Goal: Task Accomplishment & Management: Manage account settings

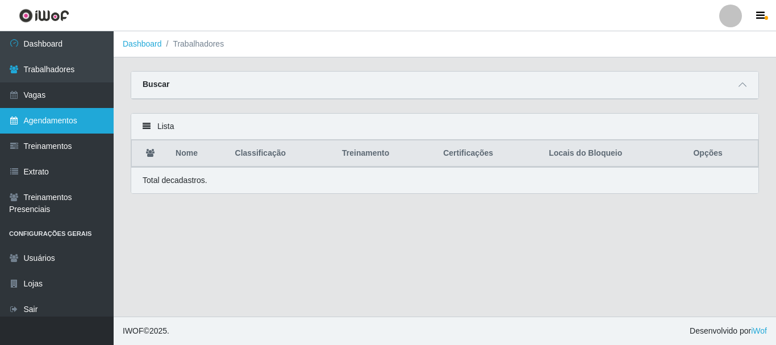
click at [40, 122] on link "Agendamentos" at bounding box center [57, 121] width 114 height 26
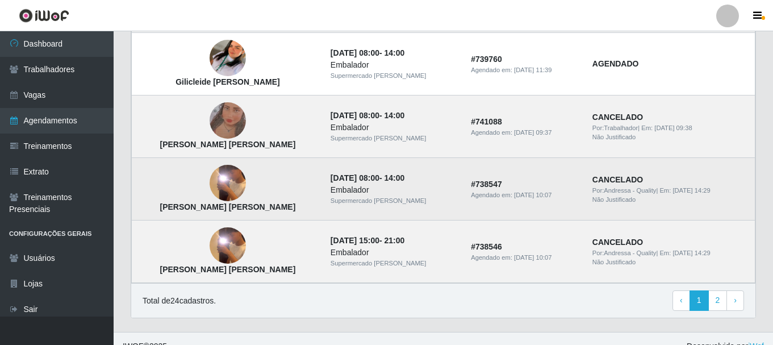
scroll to position [841, 0]
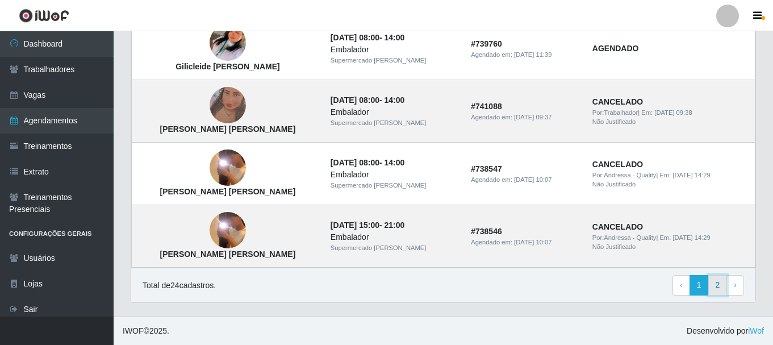
click at [725, 285] on link "2" at bounding box center [717, 285] width 19 height 20
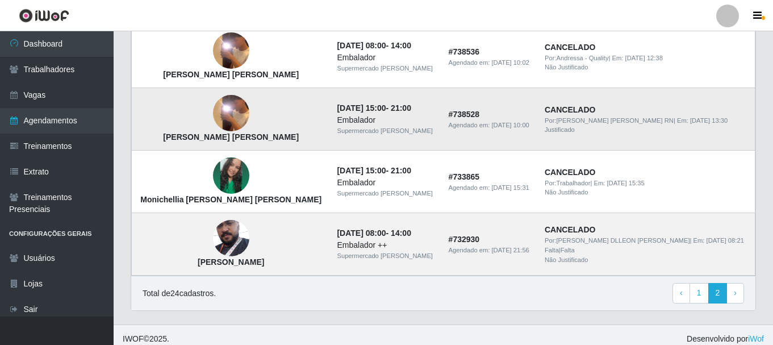
scroll to position [466, 0]
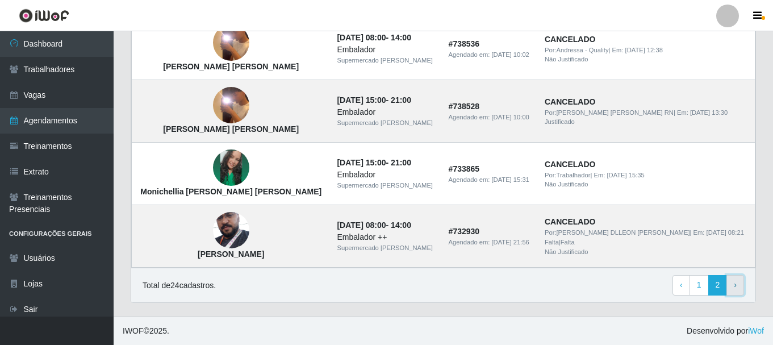
click at [735, 286] on span "›" at bounding box center [735, 284] width 3 height 9
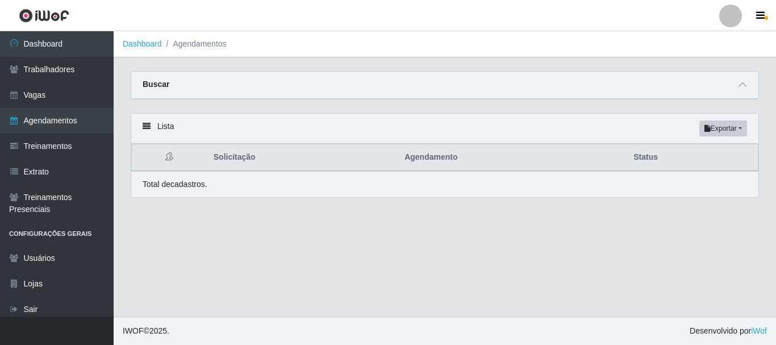
click at [189, 48] on li "Agendamentos" at bounding box center [194, 44] width 65 height 12
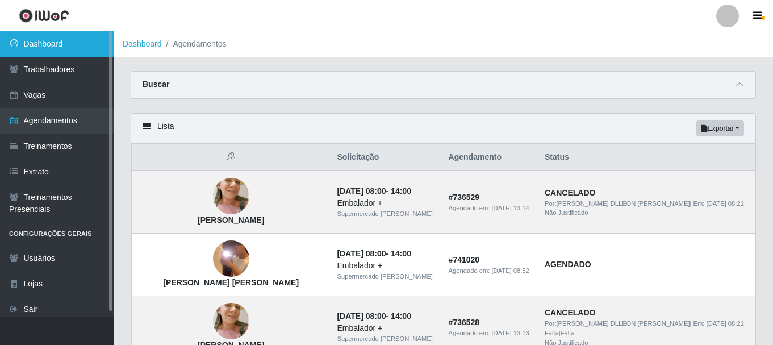
click at [48, 48] on link "Dashboard" at bounding box center [57, 44] width 114 height 26
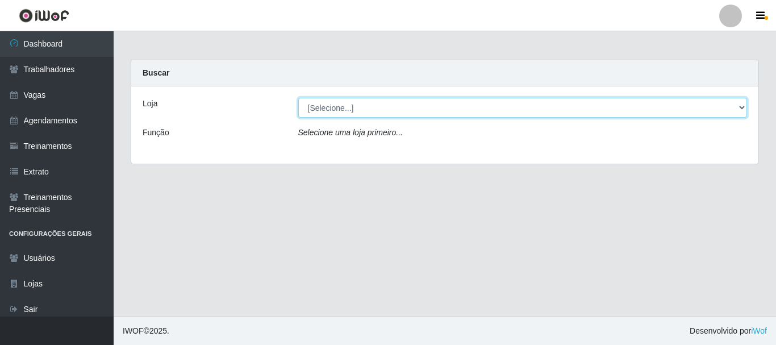
click at [398, 106] on select "[Selecione...] Supermercado [PERSON_NAME]" at bounding box center [522, 108] width 449 height 20
select select "512"
click at [298, 98] on select "[Selecione...] Supermercado [PERSON_NAME]" at bounding box center [522, 108] width 449 height 20
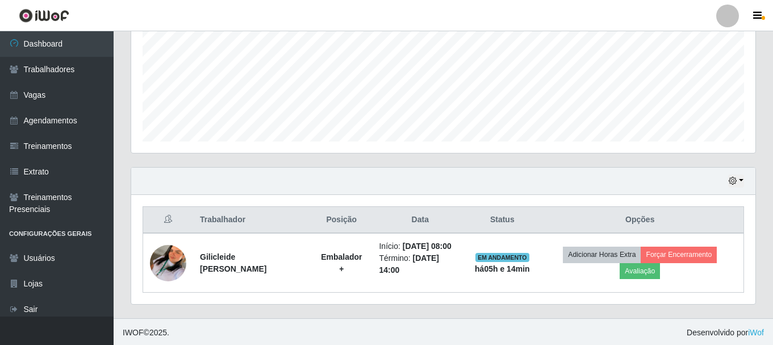
scroll to position [266, 0]
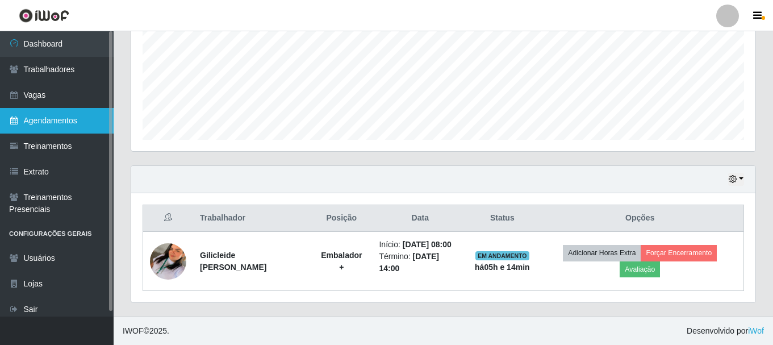
click at [49, 118] on link "Agendamentos" at bounding box center [57, 121] width 114 height 26
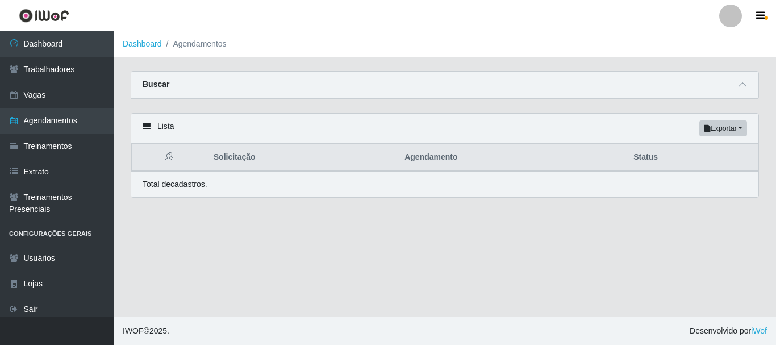
click at [253, 221] on main "Dashboard Agendamentos Carregando... Buscar Início em [GEOGRAPHIC_DATA] em Stat…" at bounding box center [445, 173] width 662 height 285
click at [148, 128] on icon at bounding box center [147, 126] width 8 height 8
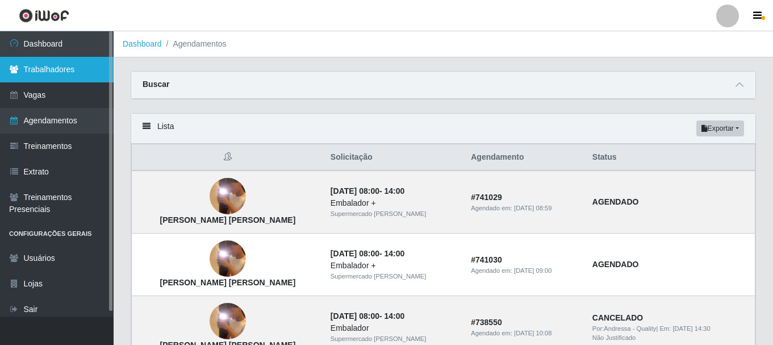
click at [61, 65] on link "Trabalhadores" at bounding box center [57, 70] width 114 height 26
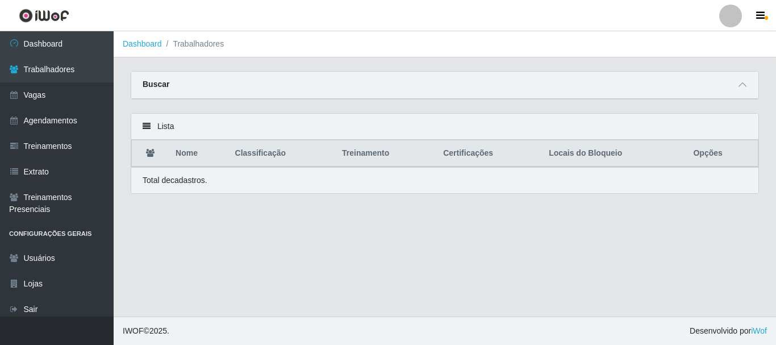
click at [147, 127] on icon at bounding box center [147, 126] width 8 height 8
click at [162, 128] on div "Lista" at bounding box center [444, 127] width 627 height 26
click at [154, 152] on icon at bounding box center [150, 153] width 9 height 8
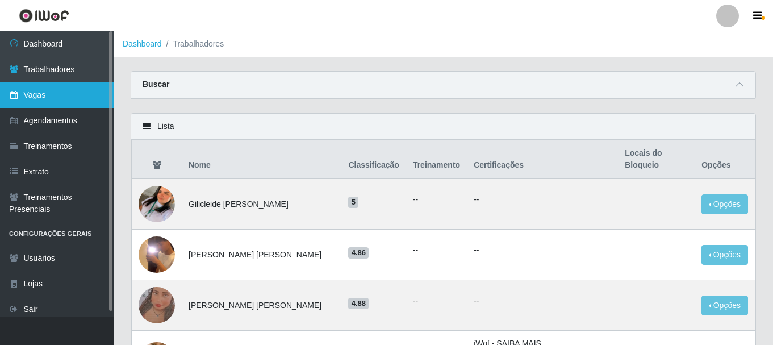
click at [53, 93] on link "Vagas" at bounding box center [57, 95] width 114 height 26
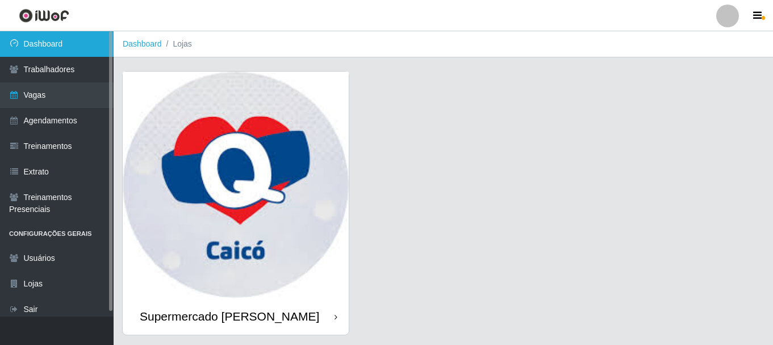
click at [56, 48] on link "Dashboard" at bounding box center [57, 44] width 114 height 26
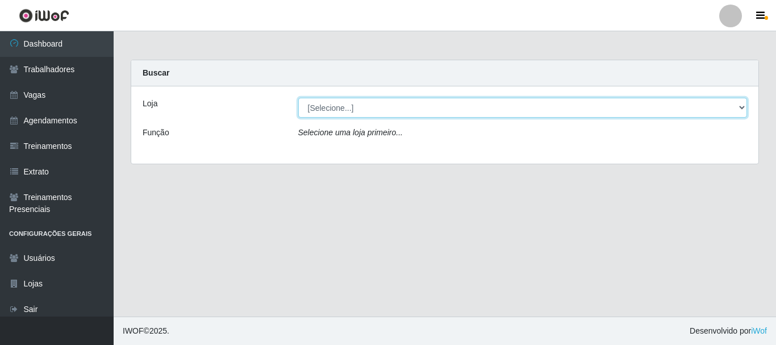
click at [354, 109] on select "[Selecione...] Supermercado [PERSON_NAME]" at bounding box center [522, 108] width 449 height 20
select select "512"
click at [298, 98] on select "[Selecione...] Supermercado [PERSON_NAME]" at bounding box center [522, 108] width 449 height 20
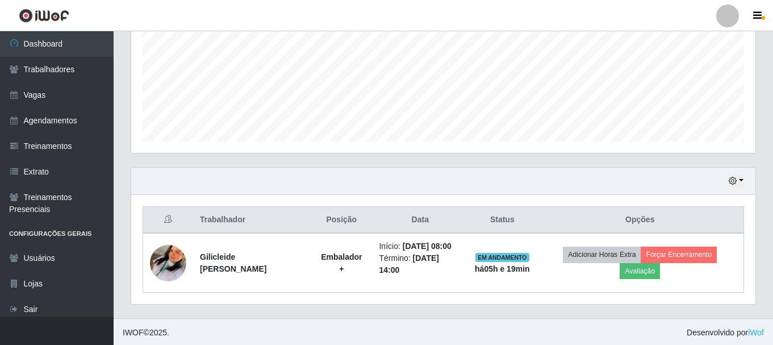
scroll to position [266, 0]
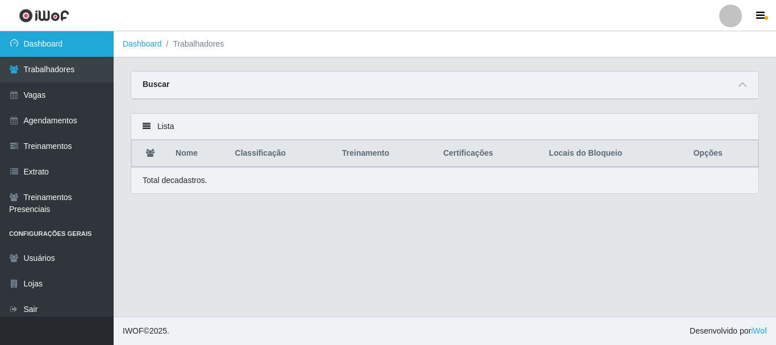
click at [65, 48] on link "Dashboard" at bounding box center [57, 44] width 114 height 26
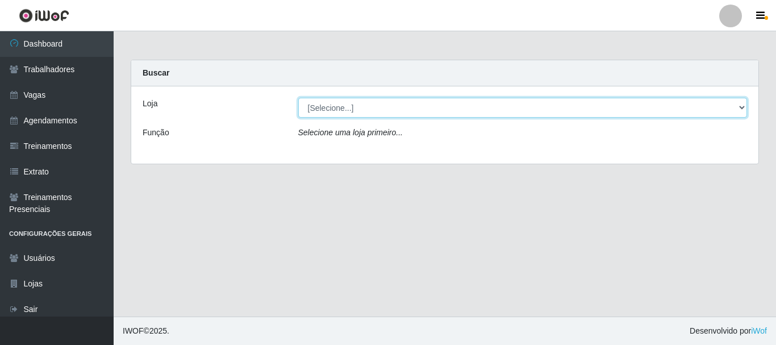
click at [485, 111] on select "[Selecione...] Supermercado [PERSON_NAME]" at bounding box center [522, 108] width 449 height 20
select select "512"
click at [298, 98] on select "[Selecione...] Supermercado [PERSON_NAME]" at bounding box center [522, 108] width 449 height 20
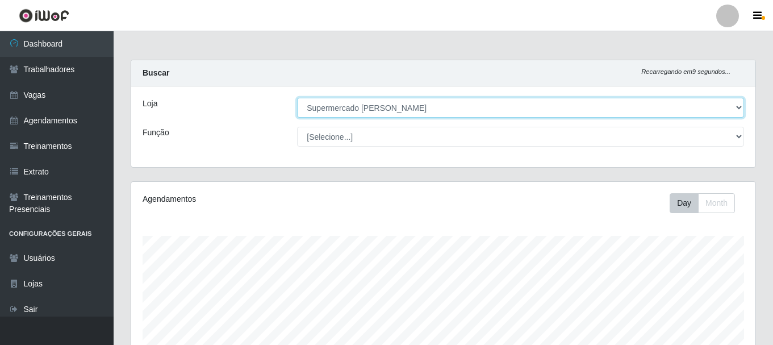
click at [418, 104] on select "[Selecione...] Supermercado [PERSON_NAME]" at bounding box center [520, 108] width 447 height 20
click at [297, 98] on select "[Selecione...] Supermercado [PERSON_NAME]" at bounding box center [520, 108] width 447 height 20
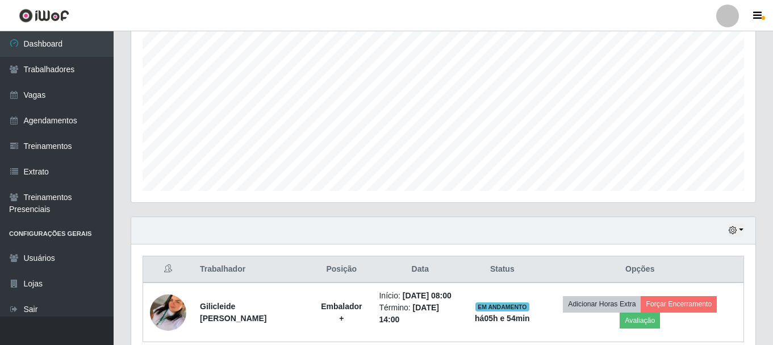
scroll to position [266, 0]
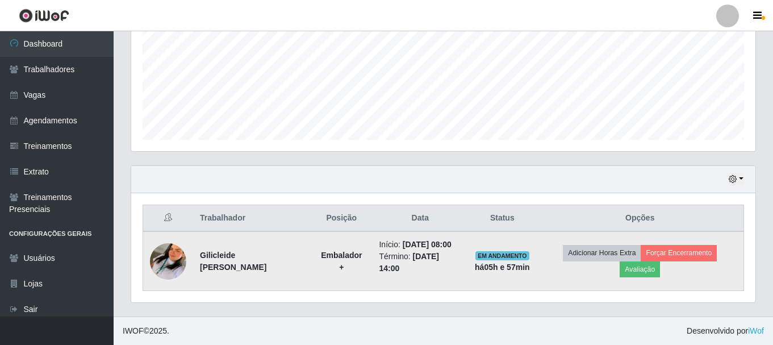
click at [299, 235] on td "Gilicleide [PERSON_NAME]" at bounding box center [252, 261] width 118 height 60
click at [692, 252] on button "Forçar Encerramento" at bounding box center [679, 253] width 76 height 16
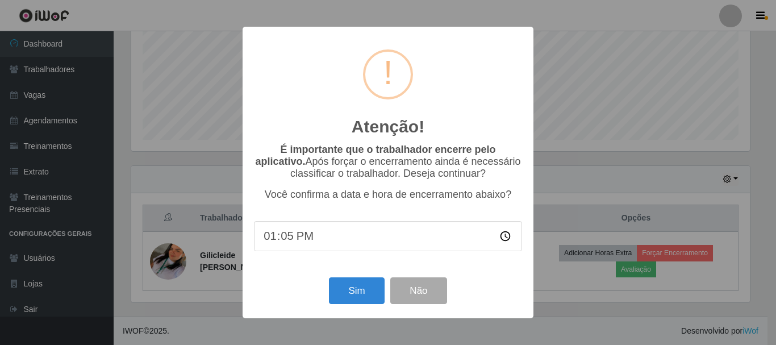
type input "13:55"
click at [352, 290] on button "Sim" at bounding box center [356, 290] width 55 height 27
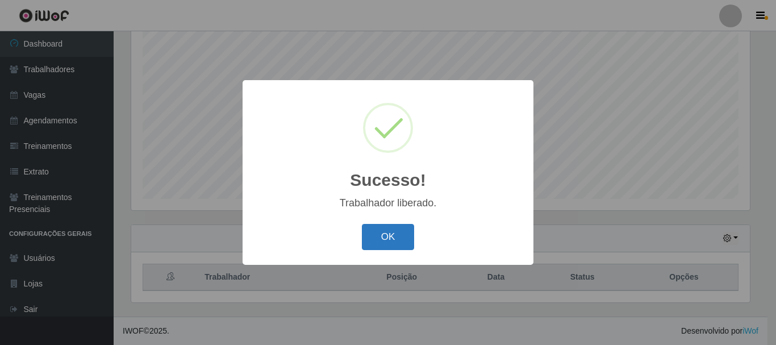
click at [388, 237] on button "OK" at bounding box center [388, 237] width 53 height 27
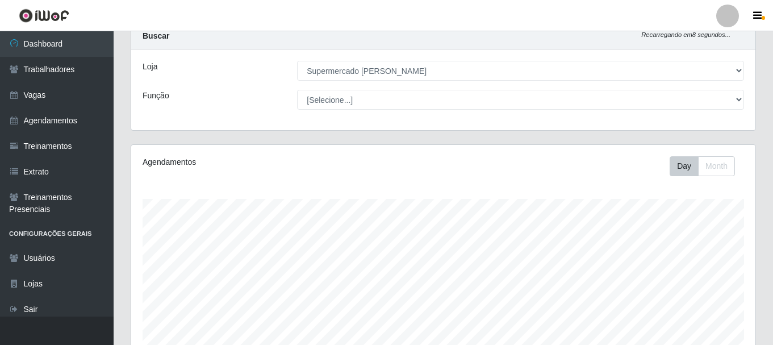
scroll to position [0, 0]
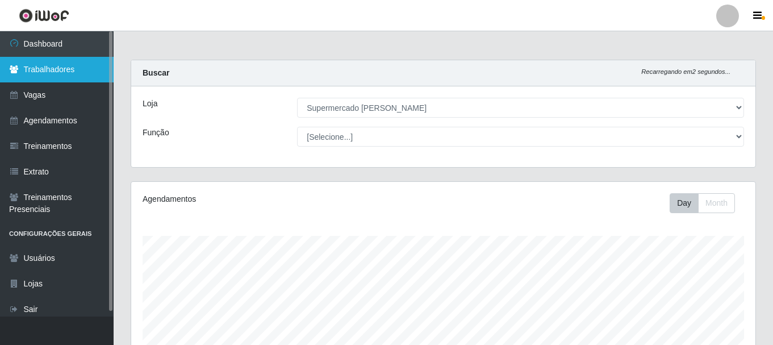
click at [59, 66] on link "Trabalhadores" at bounding box center [57, 70] width 114 height 26
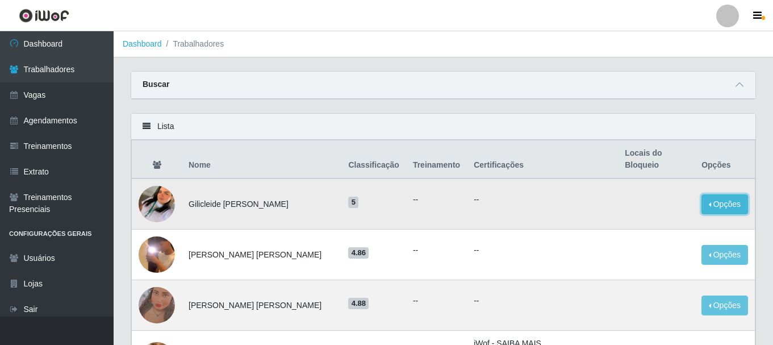
click at [721, 195] on button "Opções" at bounding box center [724, 204] width 47 height 20
click at [387, 198] on td "5" at bounding box center [373, 203] width 65 height 51
click at [382, 199] on td "5" at bounding box center [373, 203] width 65 height 51
click at [160, 187] on img at bounding box center [157, 204] width 36 height 65
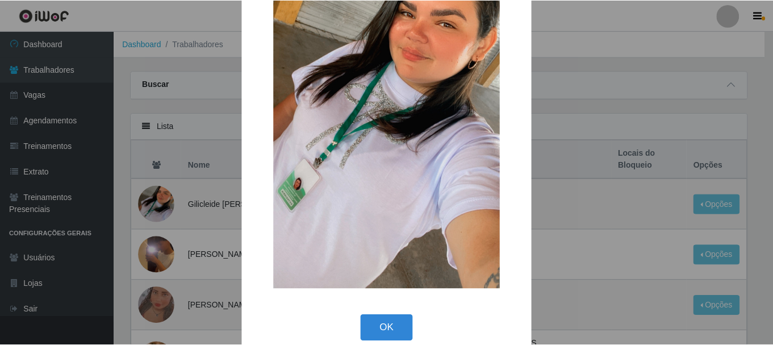
scroll to position [158, 0]
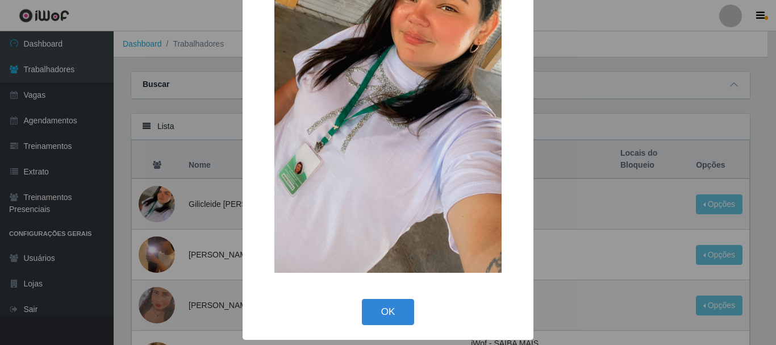
click at [380, 306] on button "OK" at bounding box center [388, 312] width 53 height 27
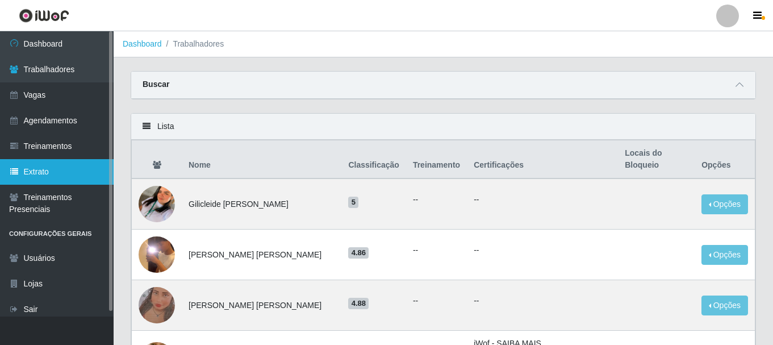
click at [43, 167] on link "Extrato" at bounding box center [57, 172] width 114 height 26
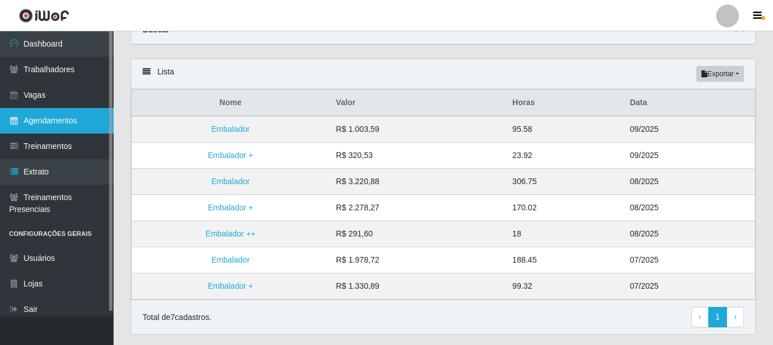
scroll to position [30, 0]
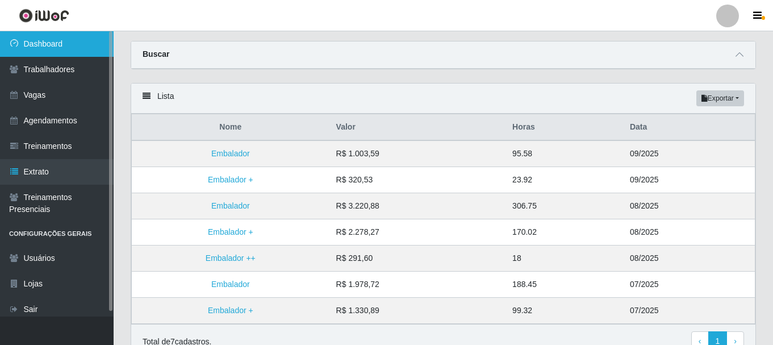
click at [56, 44] on link "Dashboard" at bounding box center [57, 44] width 114 height 26
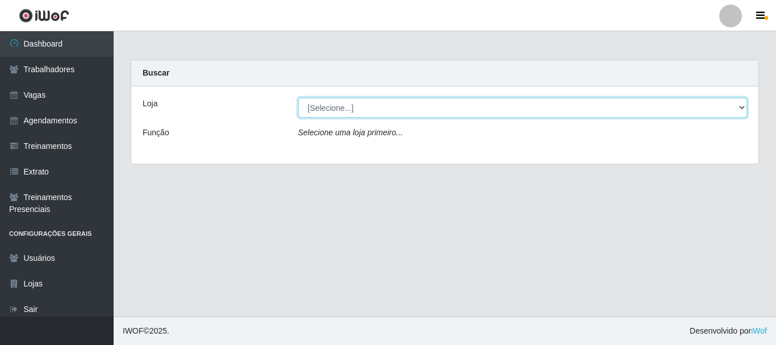
click at [362, 107] on select "[Selecione...] Supermercado [PERSON_NAME]" at bounding box center [522, 108] width 449 height 20
select select "512"
click at [298, 98] on select "[Selecione...] Supermercado [PERSON_NAME]" at bounding box center [522, 108] width 449 height 20
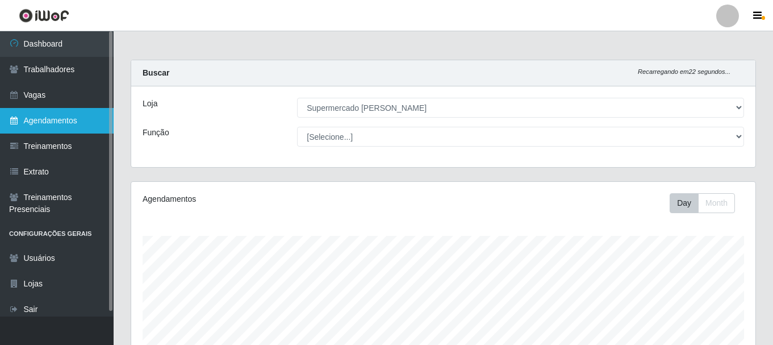
click at [57, 120] on link "Agendamentos" at bounding box center [57, 121] width 114 height 26
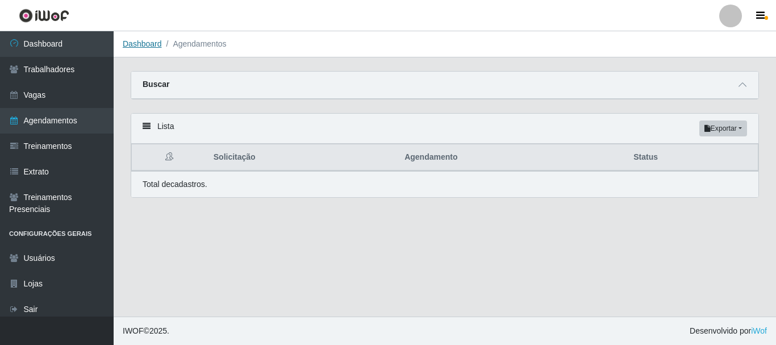
click at [148, 43] on link "Dashboard" at bounding box center [142, 43] width 39 height 9
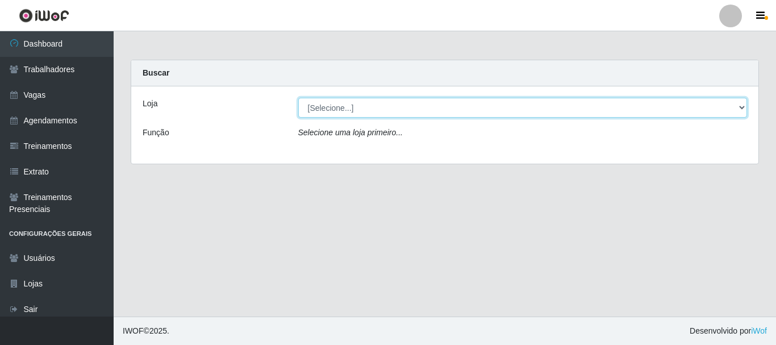
click at [367, 110] on select "[Selecione...] Supermercado [PERSON_NAME]" at bounding box center [522, 108] width 449 height 20
select select "512"
click at [298, 98] on select "[Selecione...] Supermercado [PERSON_NAME]" at bounding box center [522, 108] width 449 height 20
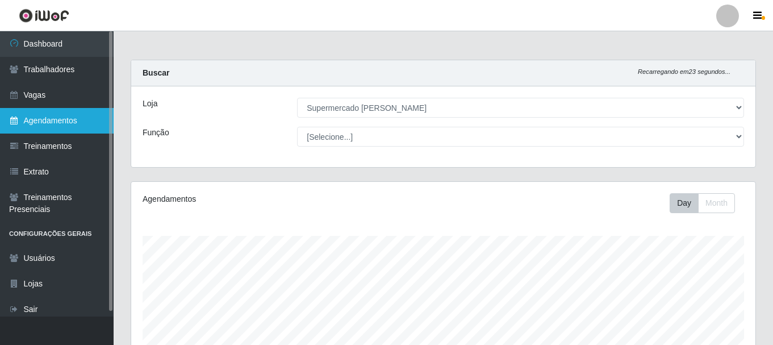
click at [52, 128] on link "Agendamentos" at bounding box center [57, 121] width 114 height 26
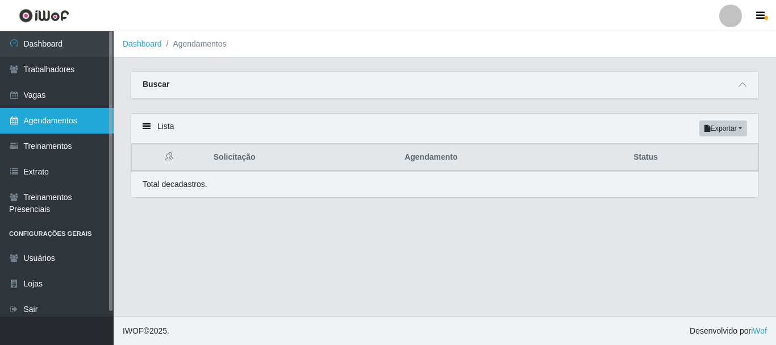
click at [52, 128] on link "Agendamentos" at bounding box center [57, 121] width 114 height 26
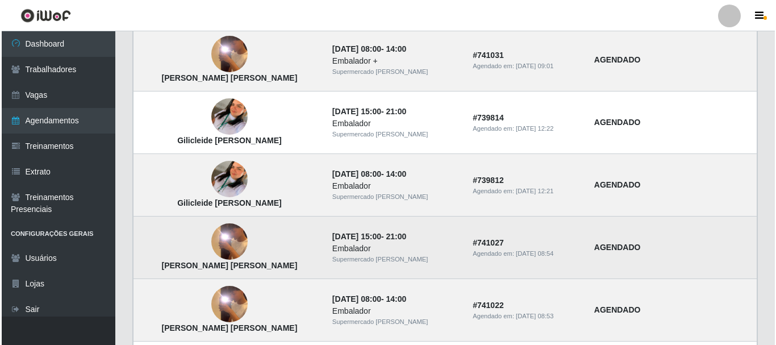
scroll to position [398, 0]
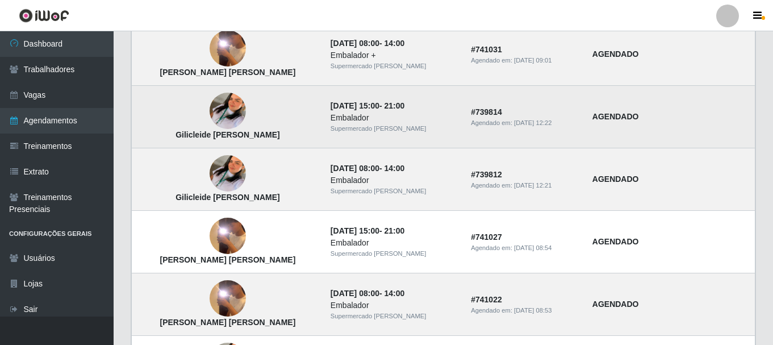
click at [223, 102] on img at bounding box center [228, 111] width 36 height 65
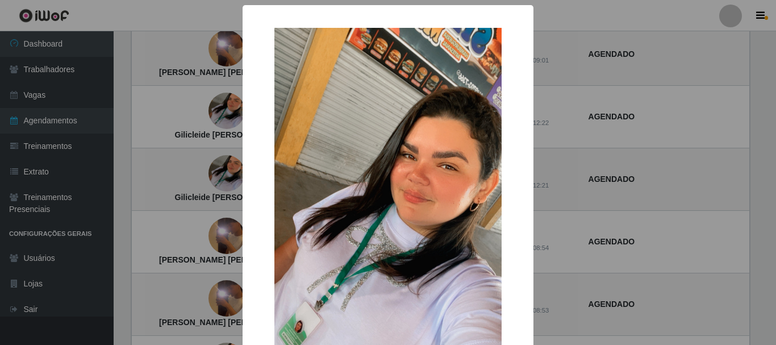
click at [375, 149] on img at bounding box center [387, 230] width 227 height 404
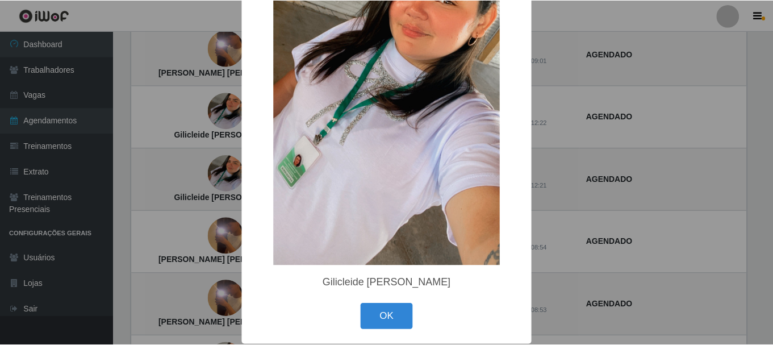
scroll to position [172, 0]
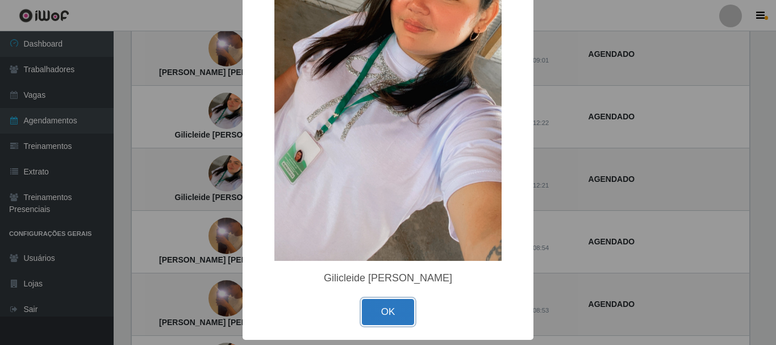
click at [381, 304] on button "OK" at bounding box center [388, 312] width 53 height 27
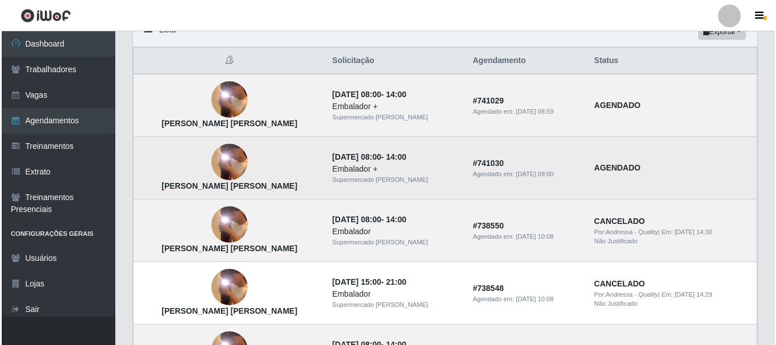
scroll to position [0, 0]
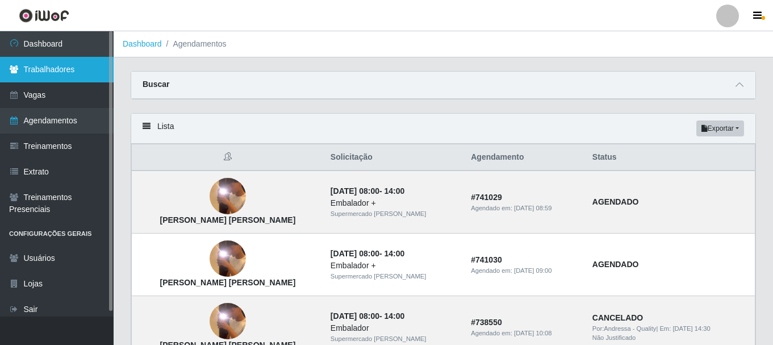
click at [55, 75] on link "Trabalhadores" at bounding box center [57, 70] width 114 height 26
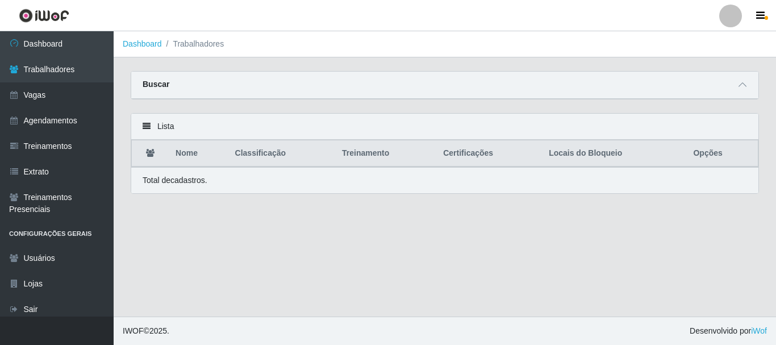
click at [575, 265] on main "Dashboard Trabalhadores Carregando... Buscar Nome Confirmar Lista Nome Classifi…" at bounding box center [445, 173] width 662 height 285
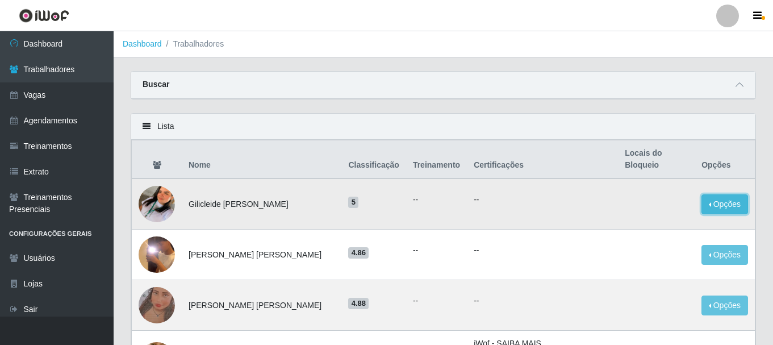
click at [709, 194] on button "Opções" at bounding box center [724, 204] width 47 height 20
